Goal: Transaction & Acquisition: Purchase product/service

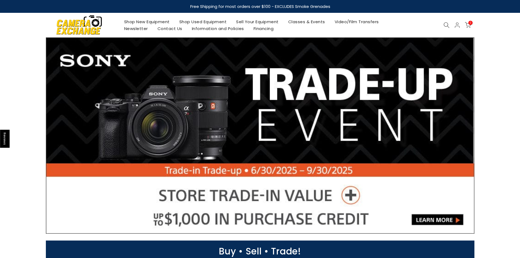
click at [137, 21] on link "Shop New Equipment" at bounding box center [146, 21] width 55 height 7
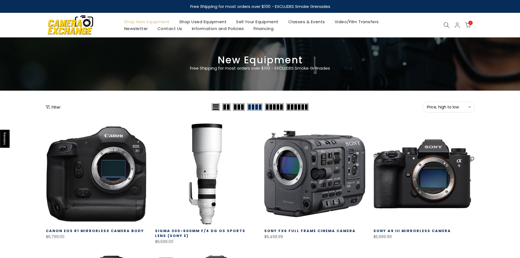
click at [52, 107] on button "Filter" at bounding box center [53, 106] width 15 height 5
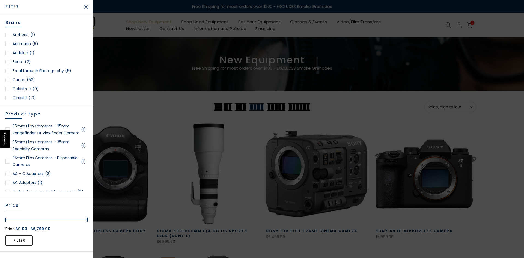
click at [53, 107] on div "Product type 35mm Film Cameras - 35mm Rangefinder or Viewfinder Camera (1) 35mm…" at bounding box center [46, 150] width 93 height 91
click at [115, 110] on div at bounding box center [262, 129] width 524 height 258
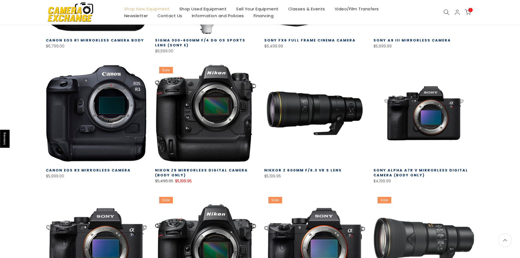
scroll to position [191, 0]
